Goal: Task Accomplishment & Management: Complete application form

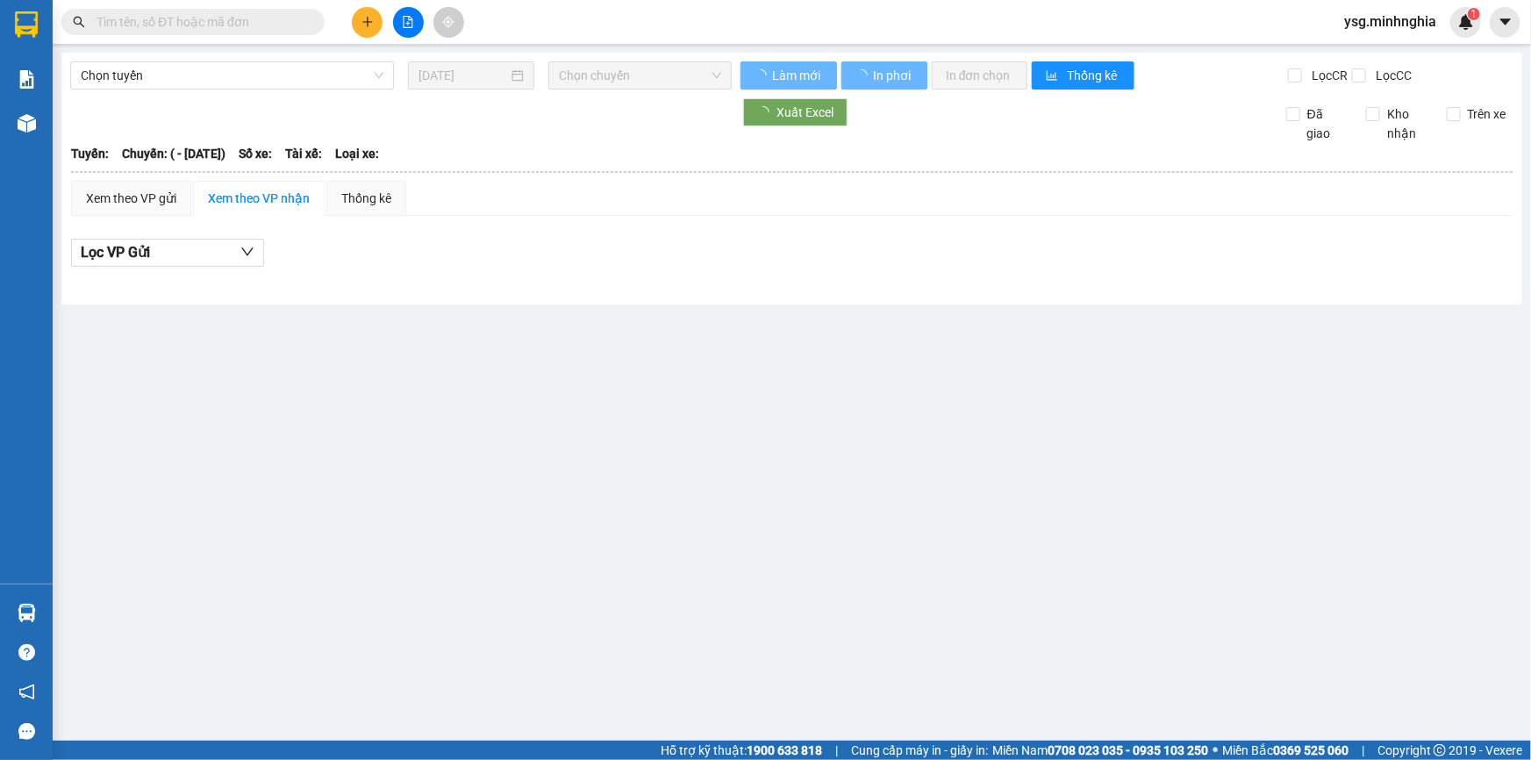
type input "[DATE]"
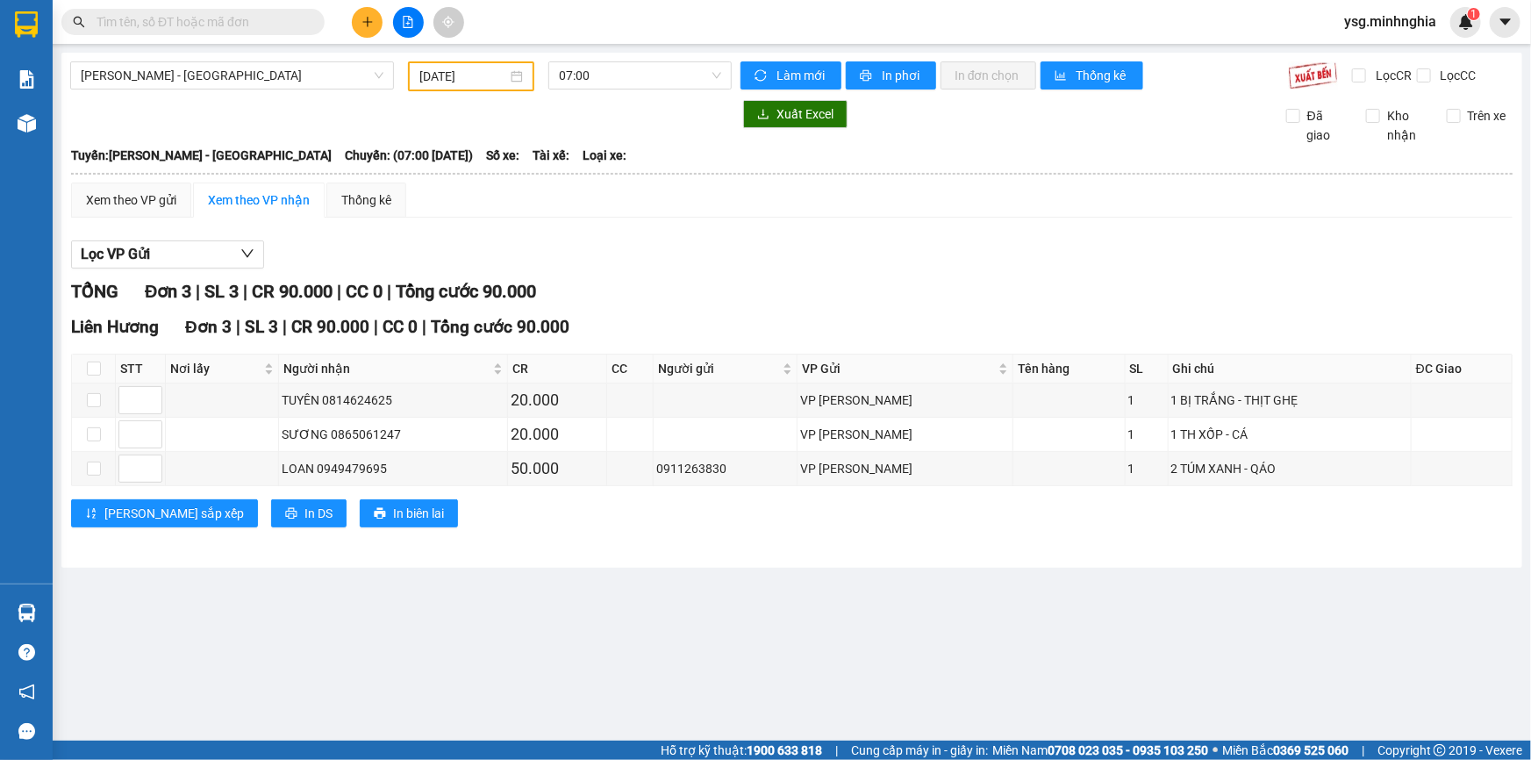
click at [360, 39] on div "Kết quả tìm kiếm ( 0 ) Bộ lọc No Data ysg.minhnghia 1" at bounding box center [765, 22] width 1531 height 44
click at [366, 27] on icon "plus" at bounding box center [367, 22] width 12 height 12
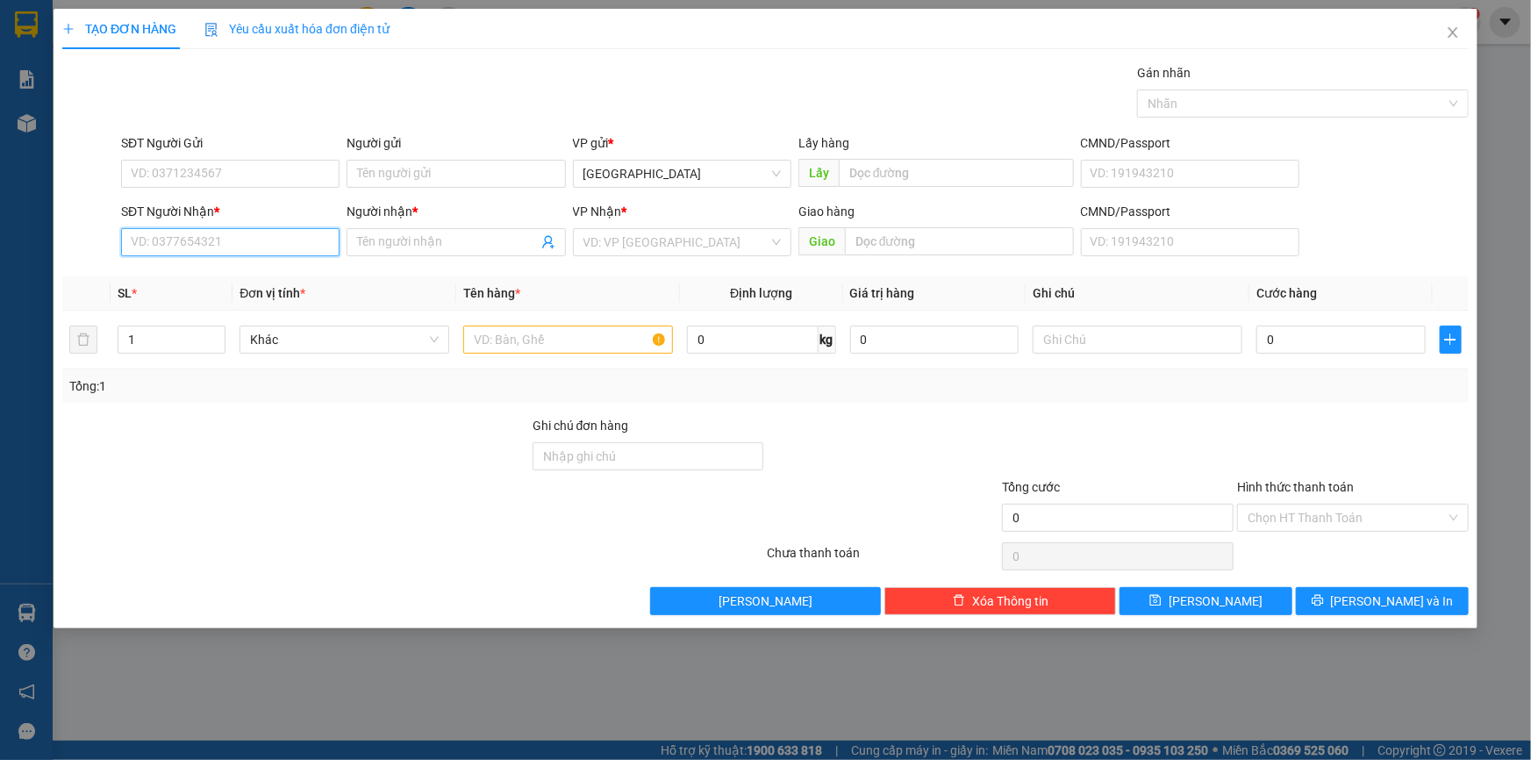
click at [259, 237] on input "SĐT Người Nhận *" at bounding box center [230, 242] width 218 height 28
type input "0985932574"
click at [256, 268] on div "0985932574 - LÂM" at bounding box center [230, 277] width 197 height 19
type input "LÂM"
type input "0985932574"
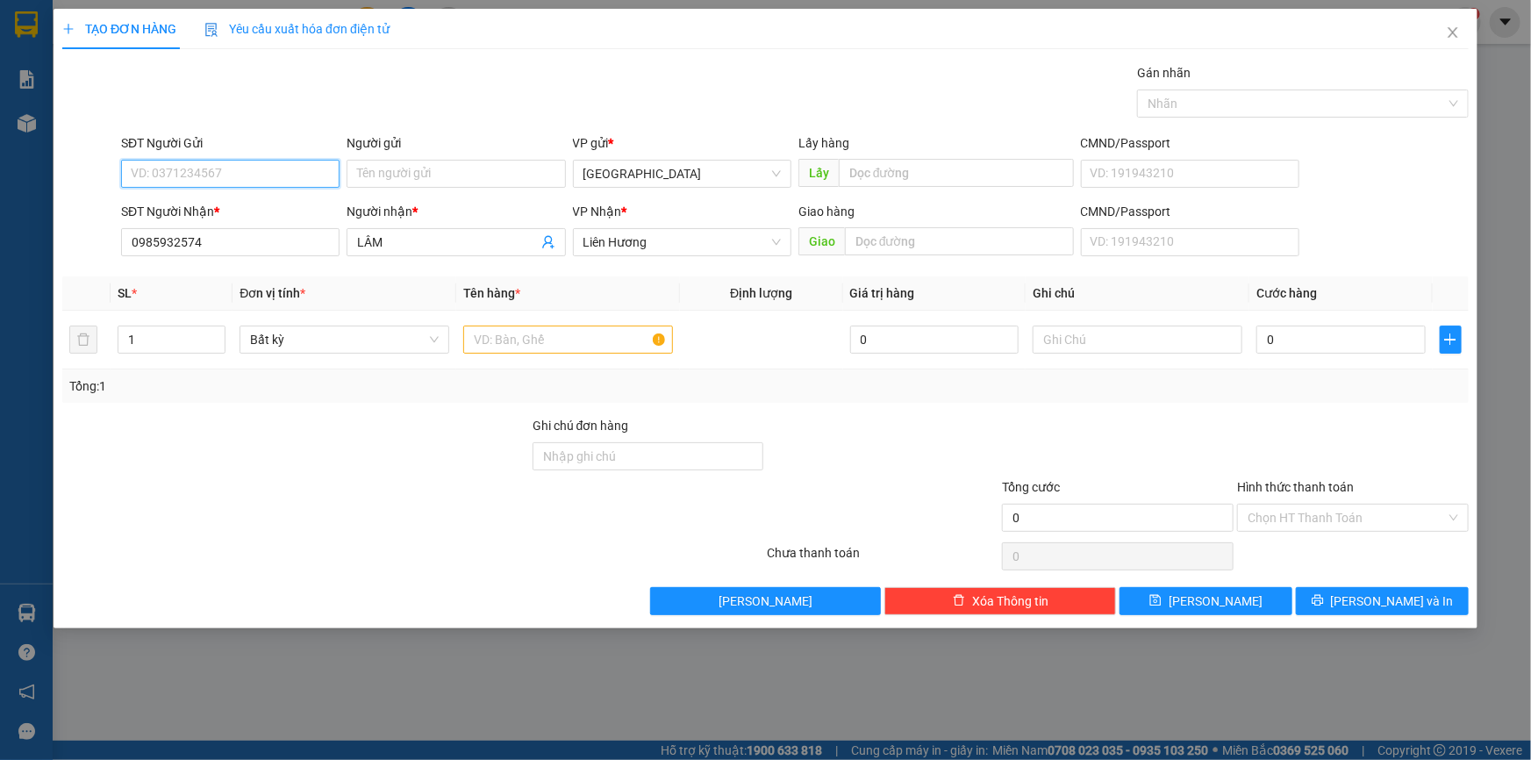
click at [281, 168] on input "SĐT Người Gửi" at bounding box center [230, 174] width 218 height 28
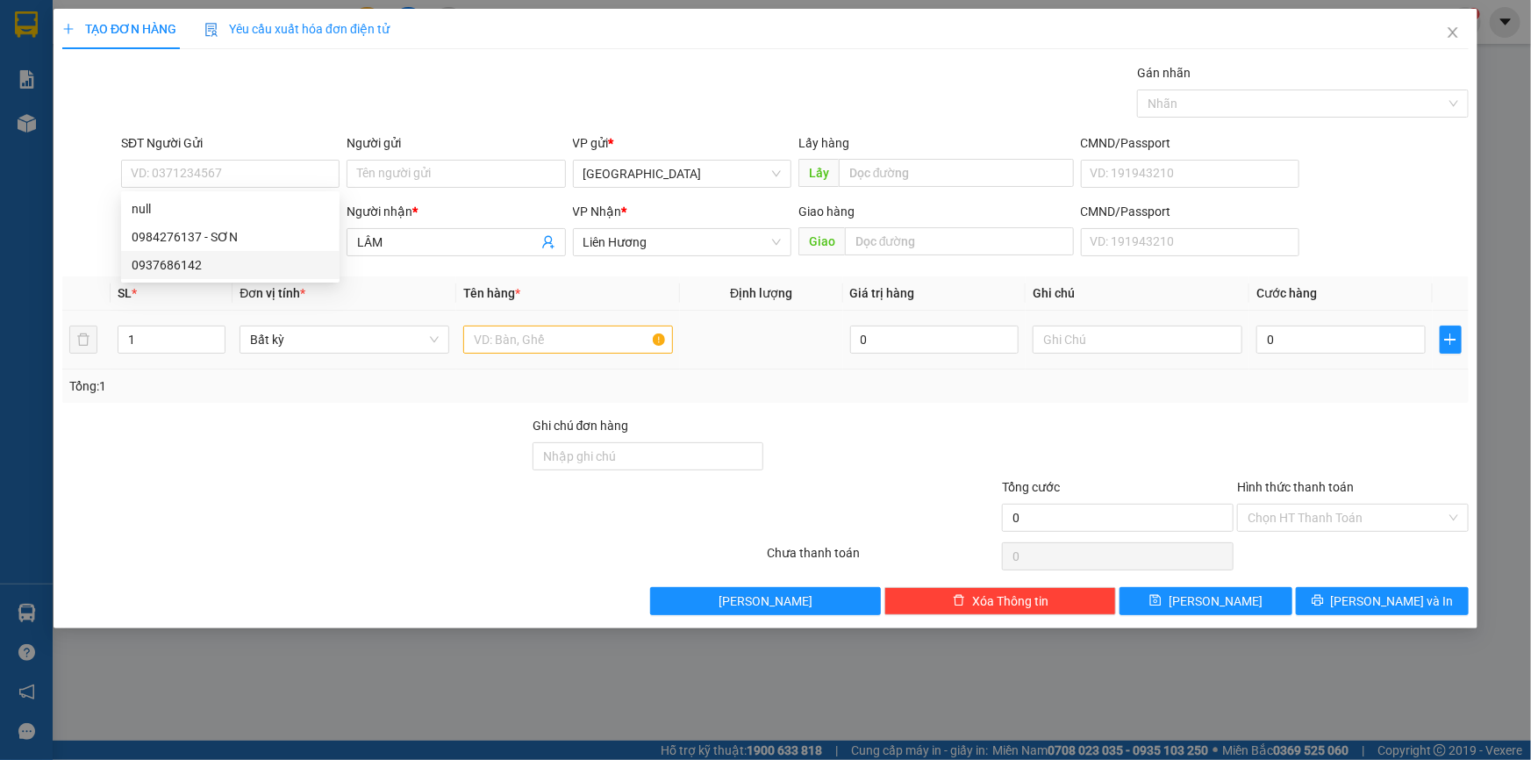
click at [529, 324] on div at bounding box center [568, 339] width 210 height 35
click at [518, 340] on input "text" at bounding box center [568, 339] width 210 height 28
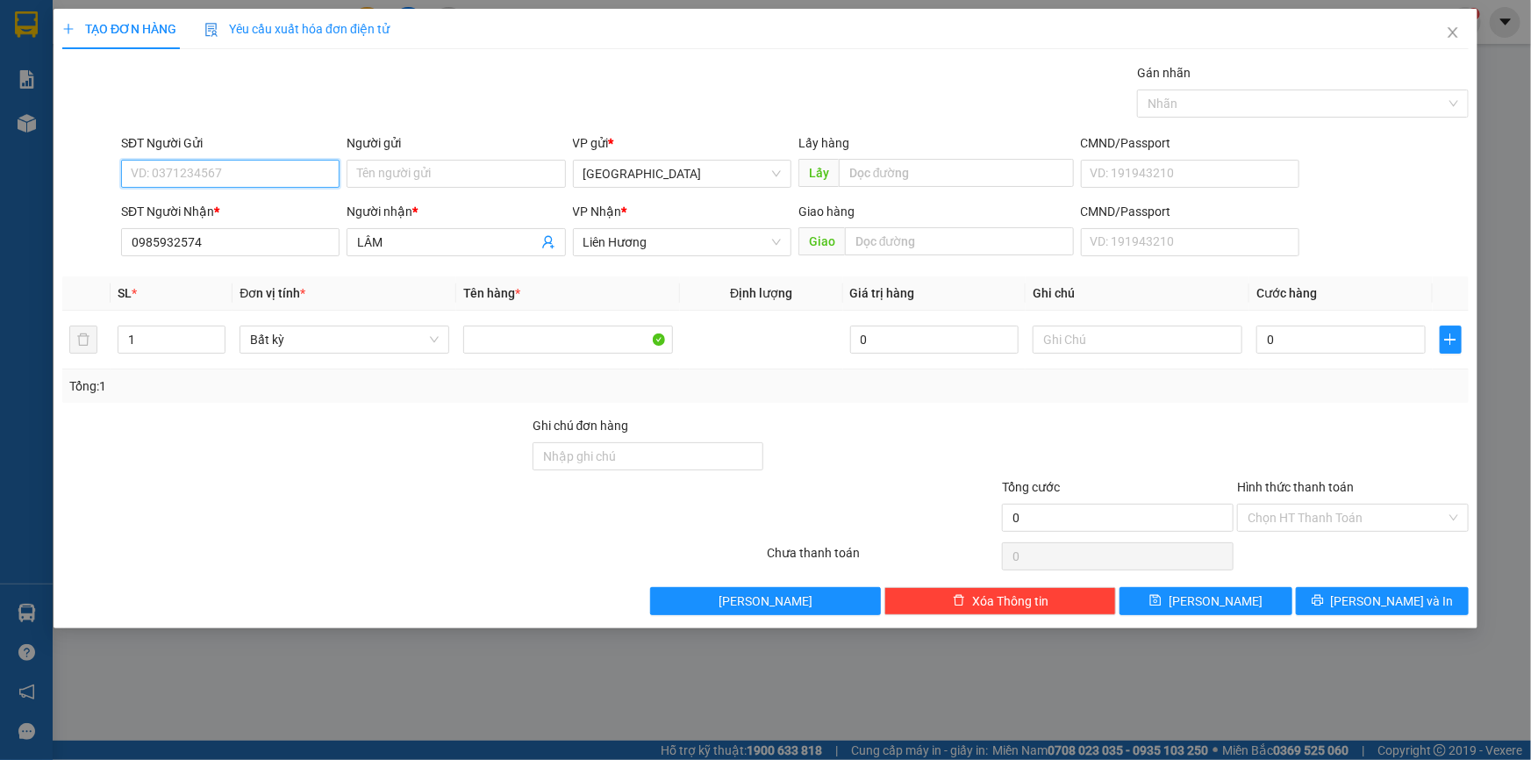
click at [303, 167] on input "SĐT Người Gửi" at bounding box center [230, 174] width 218 height 28
type input "0984276137"
click at [268, 207] on div "0984276137 - SƠN" at bounding box center [230, 208] width 197 height 19
type input "SƠN"
type input "0984276137"
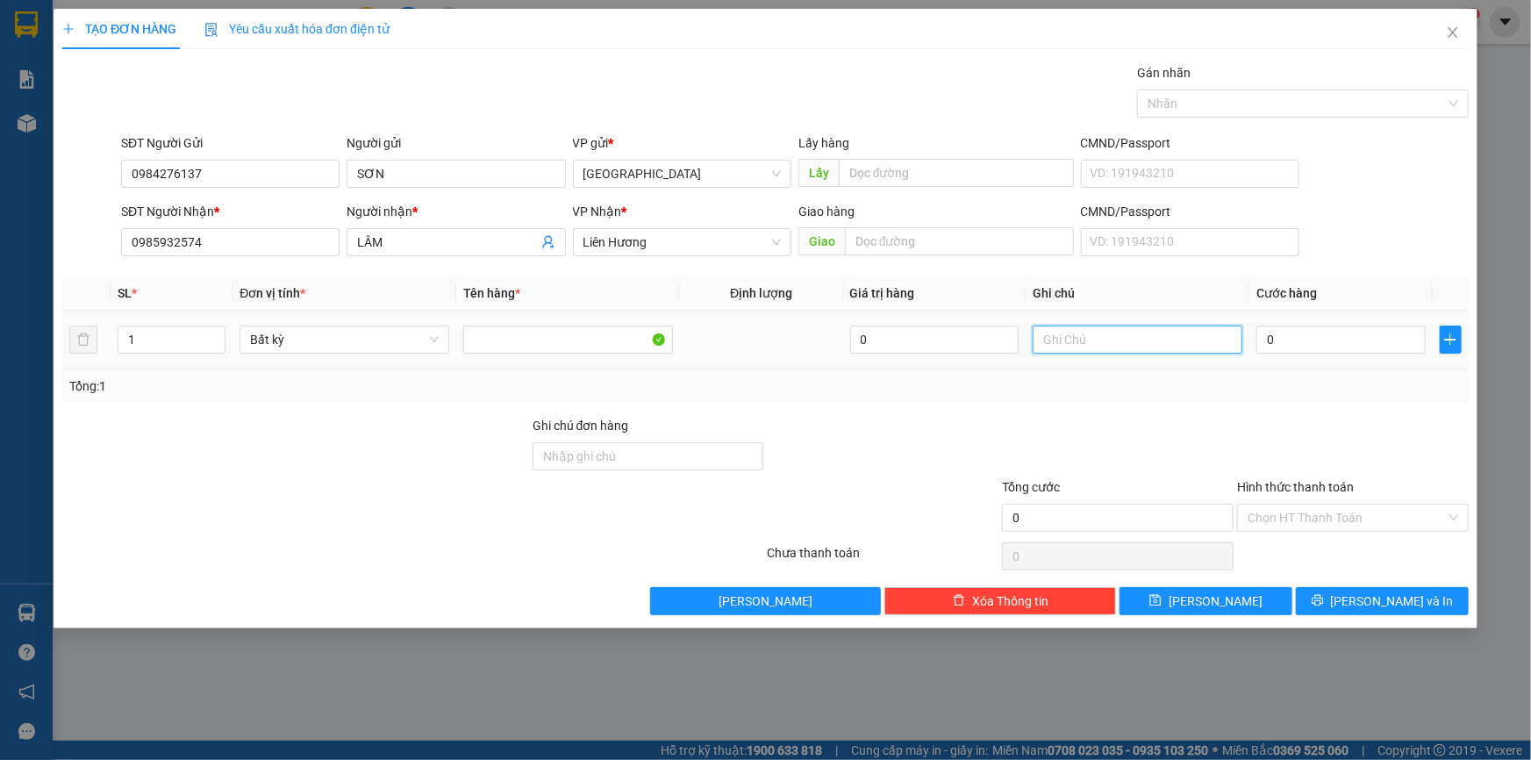
click at [1097, 343] on input "text" at bounding box center [1137, 339] width 210 height 28
paste input "ì"
paste input "ư"
paste input "ẻ"
paste input "ơ"
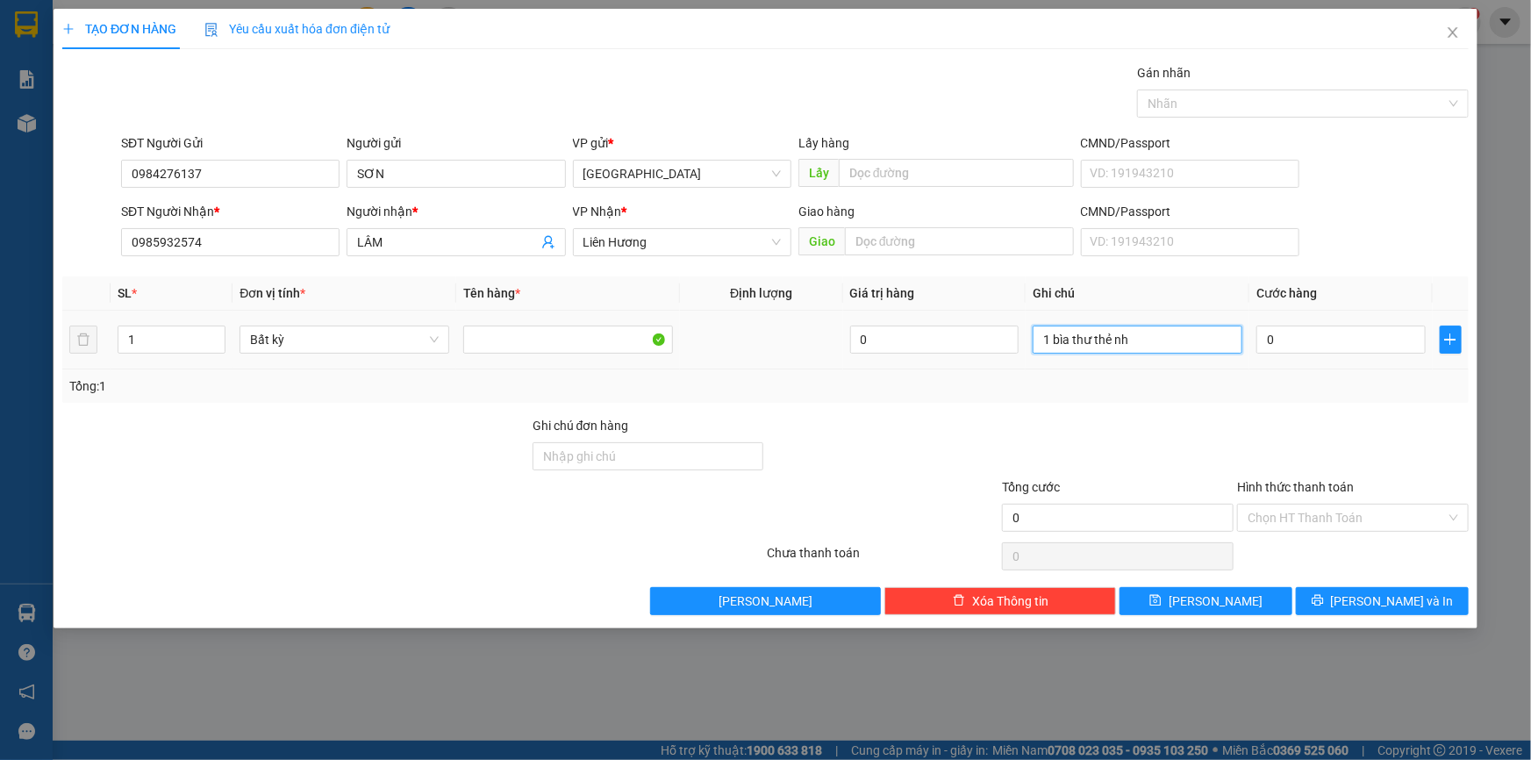
paste input "ớ"
type input "1 bìa thư thẻ nhớ"
click at [1276, 341] on input "0" at bounding box center [1340, 339] width 169 height 28
type input "3"
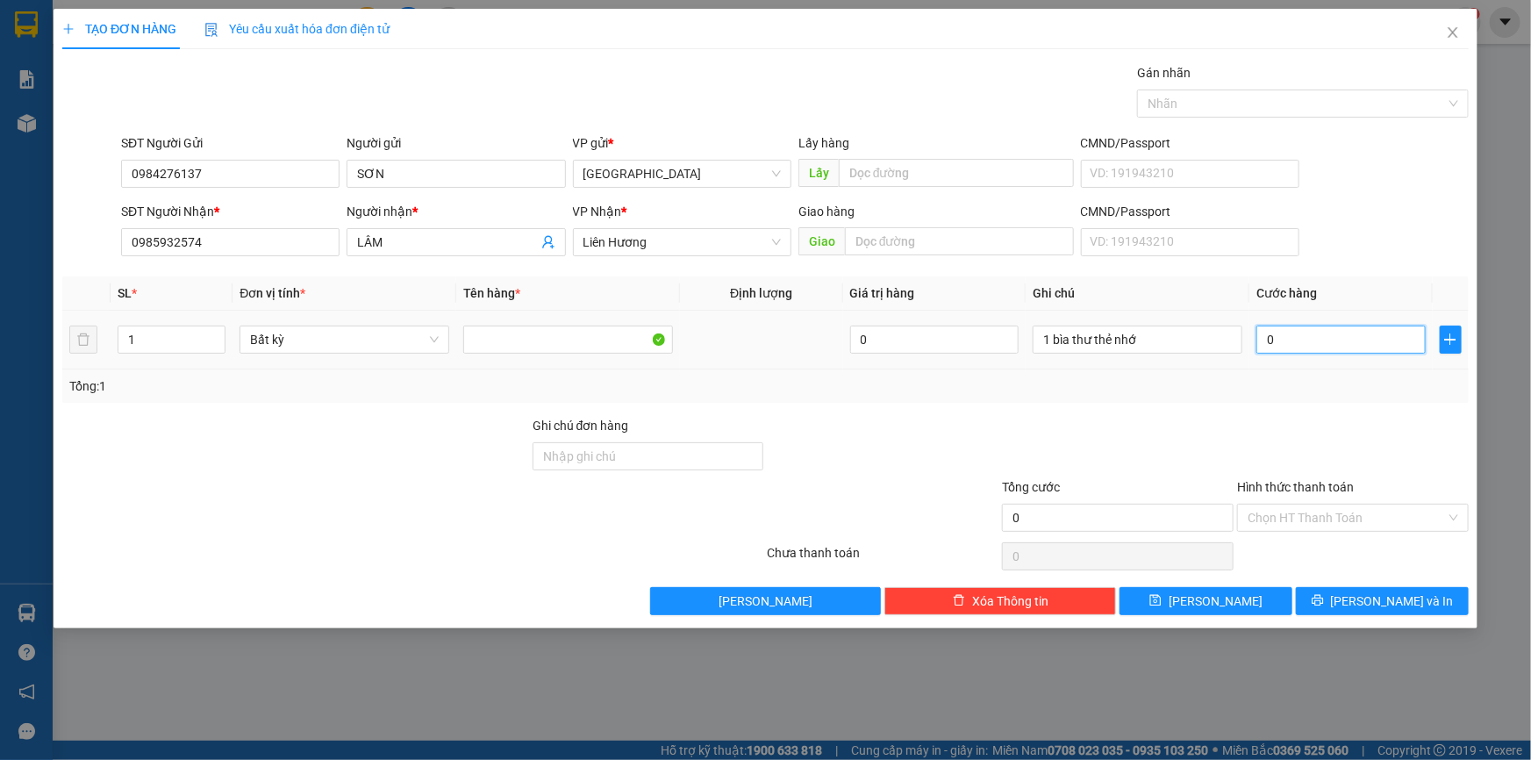
type input "3"
type input "30"
type input "30.000"
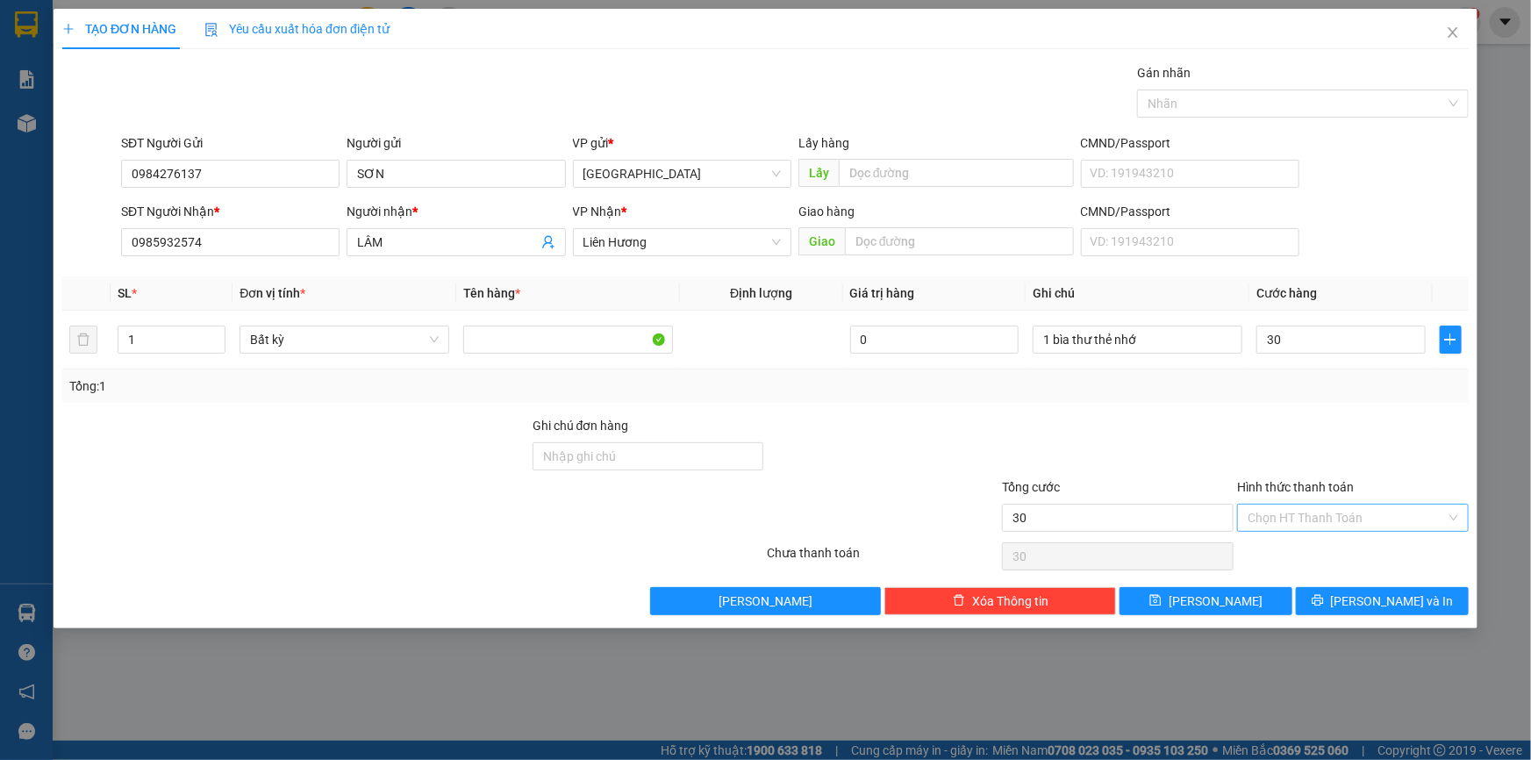
type input "30.000"
click at [1301, 504] on input "Hình thức thanh toán" at bounding box center [1346, 517] width 198 height 26
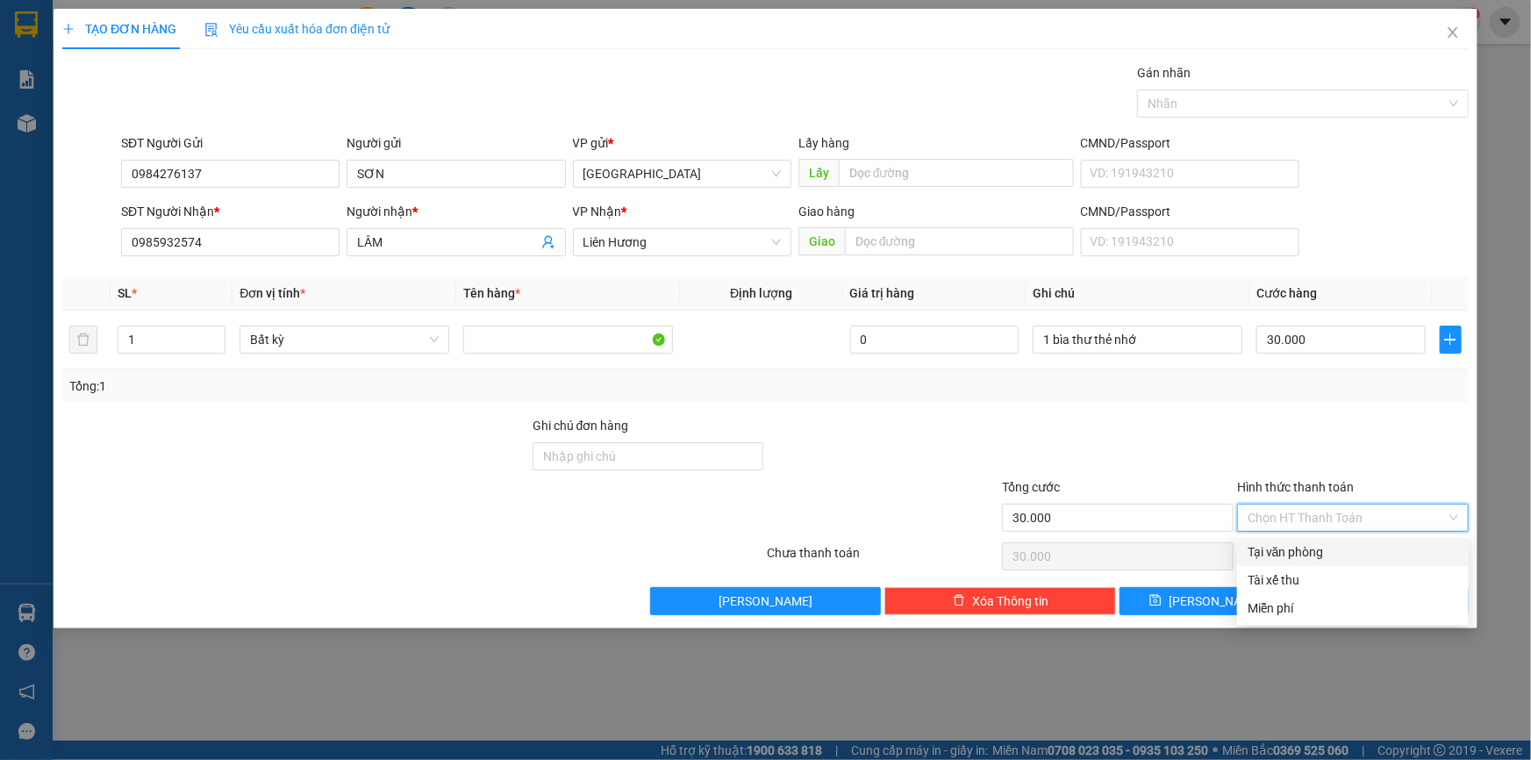
click at [1297, 539] on div "Tại văn phòng" at bounding box center [1353, 552] width 232 height 28
type input "0"
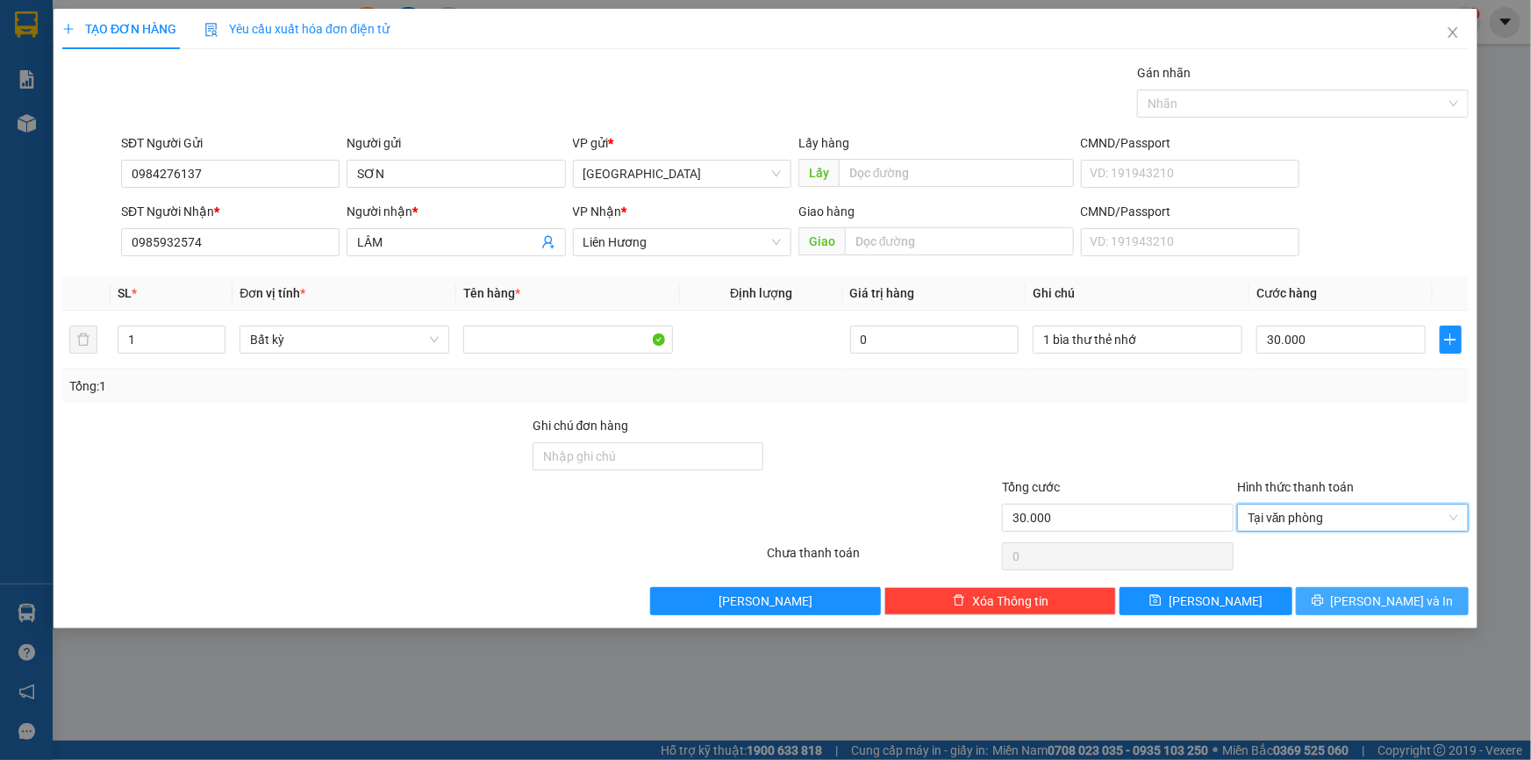
click at [1324, 597] on icon "printer" at bounding box center [1317, 600] width 12 height 12
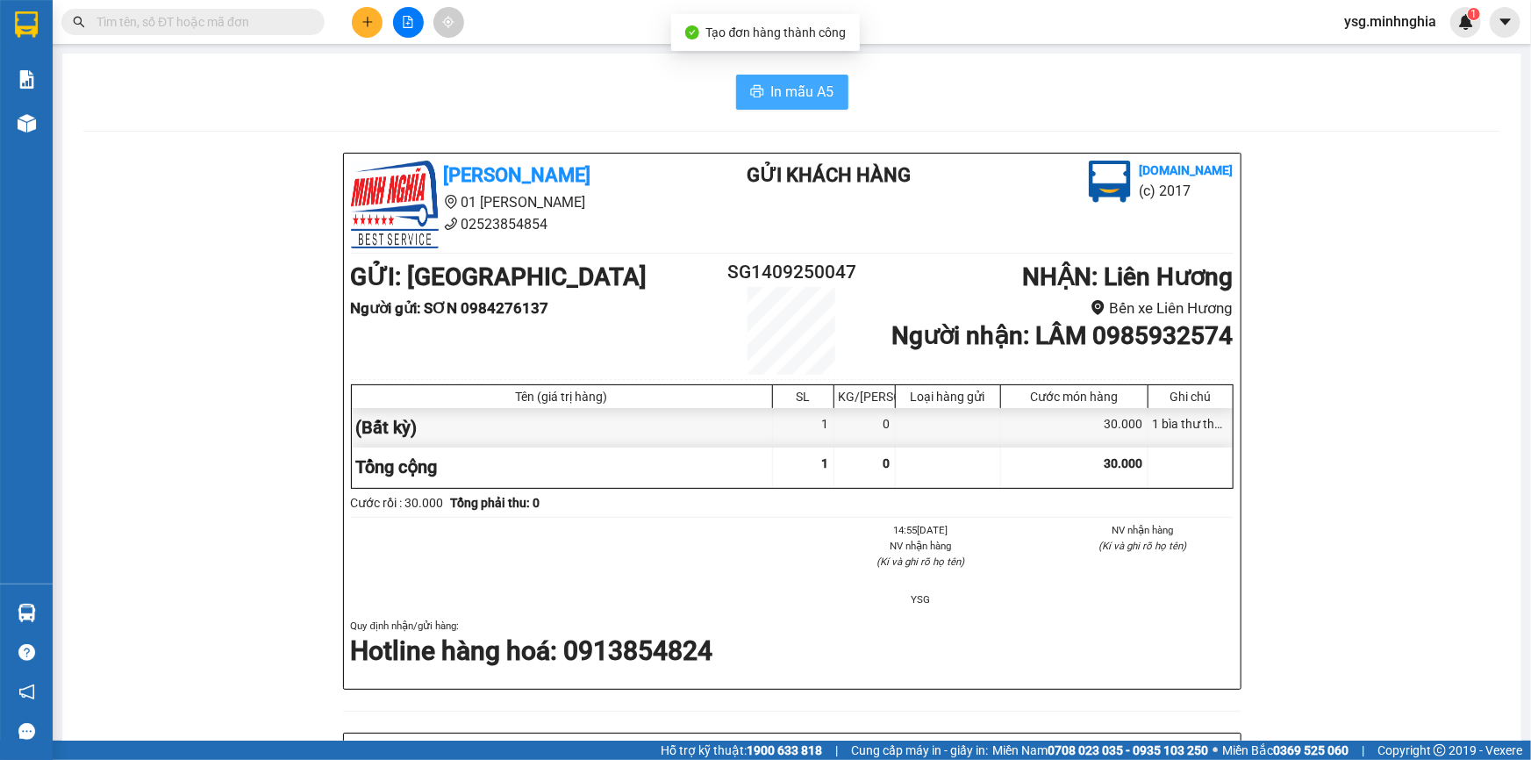
click at [822, 100] on span "In mẫu A5" at bounding box center [802, 92] width 63 height 22
